Goal: Learn about a topic

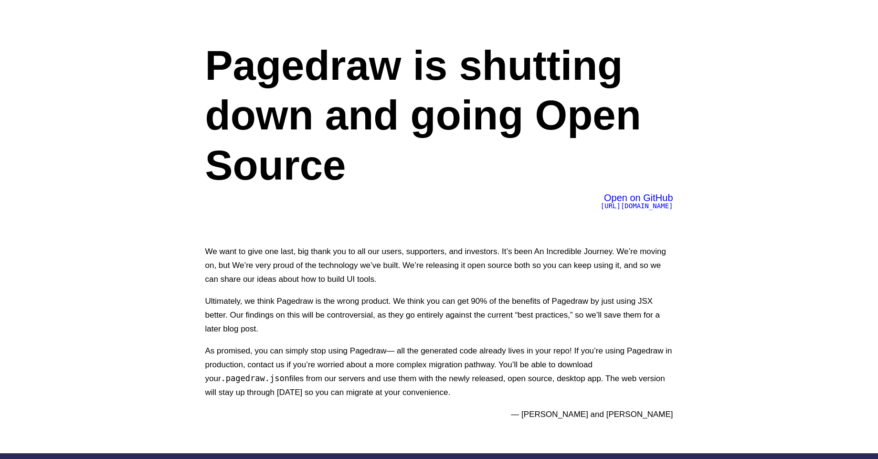
click at [601, 206] on span "[URL][DOMAIN_NAME]" at bounding box center [637, 206] width 73 height 8
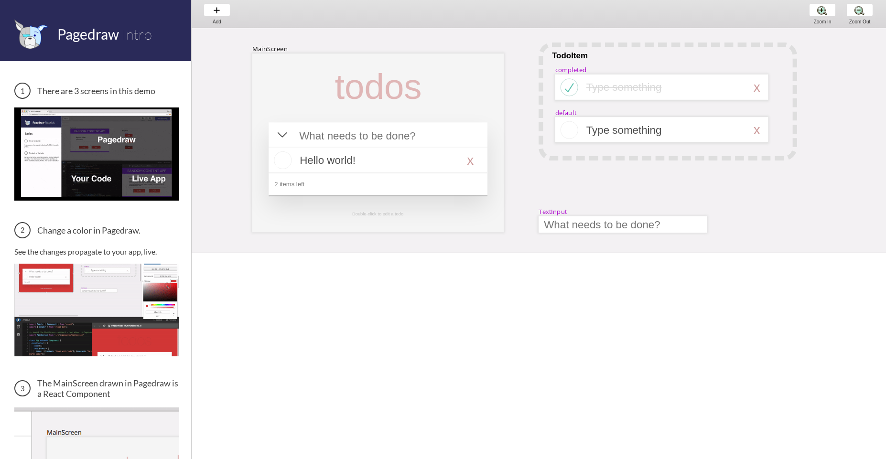
scroll to position [292, 0]
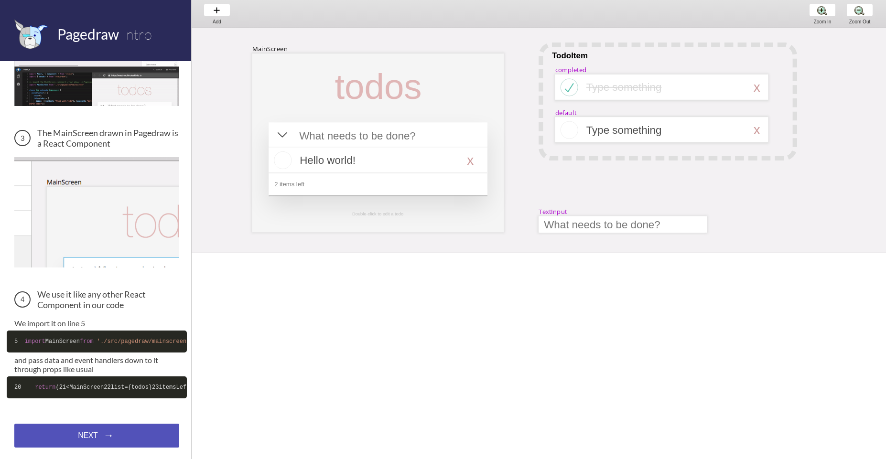
click at [123, 440] on div "NEXT → NEXT → NEXT →" at bounding box center [96, 436] width 165 height 24
click at [96, 434] on div "NEXT → NEXT → NEXT →" at bounding box center [96, 436] width 165 height 24
